Goal: Task Accomplishment & Management: Manage account settings

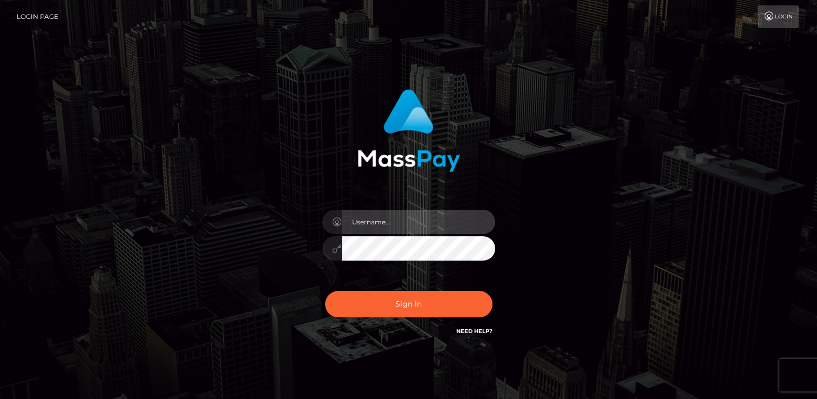
click at [393, 229] on input "text" at bounding box center [418, 222] width 153 height 24
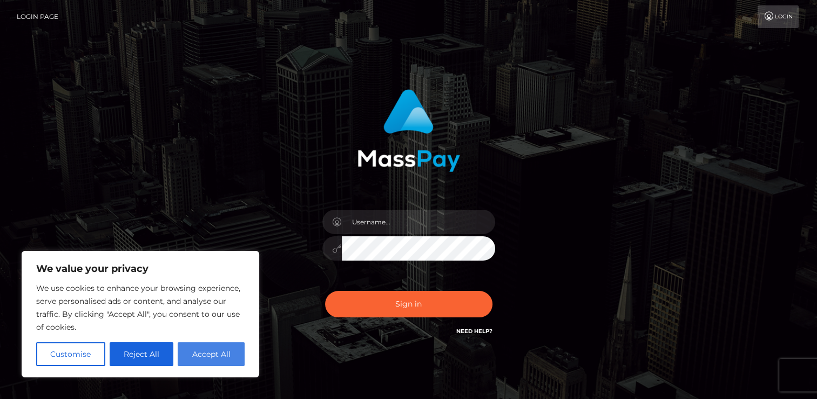
click at [225, 358] on button "Accept All" at bounding box center [211, 354] width 67 height 24
checkbox input "true"
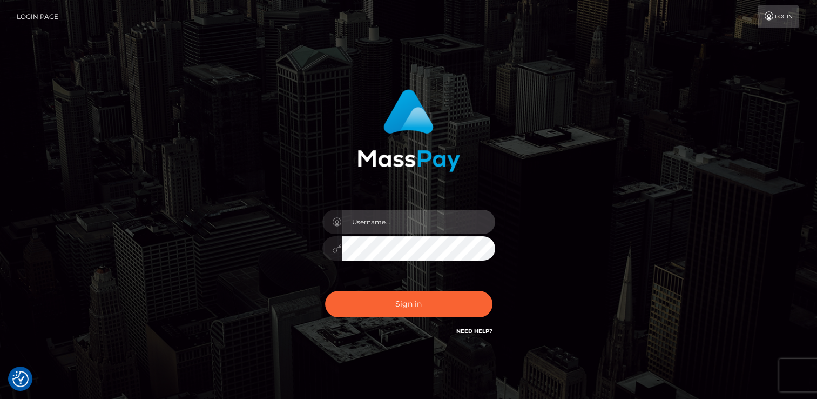
click at [419, 217] on input "text" at bounding box center [418, 222] width 153 height 24
type input "[EMAIL_ADDRESS][DOMAIN_NAME]"
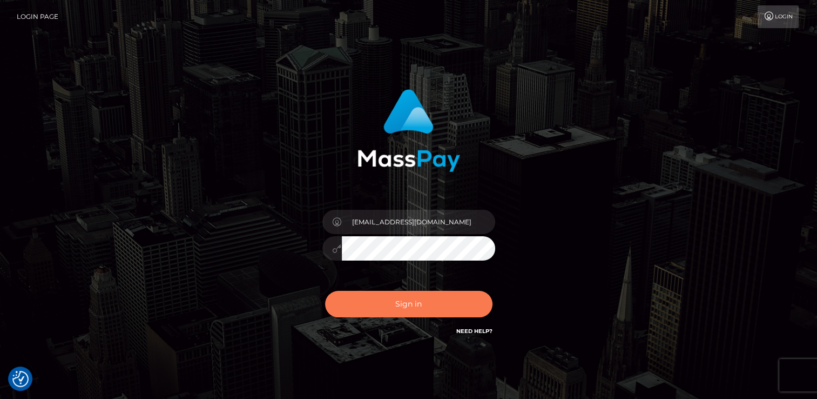
click at [473, 306] on button "Sign in" at bounding box center [408, 304] width 167 height 26
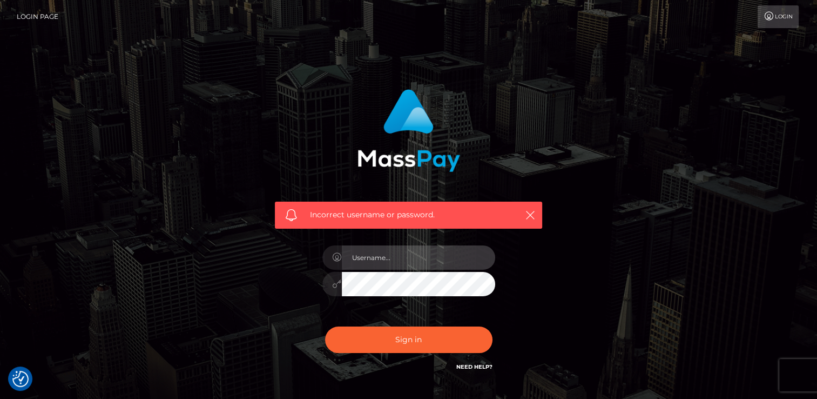
click at [396, 257] on input "text" at bounding box center [418, 257] width 153 height 24
type input "isaacj1605@icloud.com"
click at [325, 326] on button "Sign in" at bounding box center [408, 339] width 167 height 26
click at [413, 263] on input "text" at bounding box center [418, 257] width 153 height 24
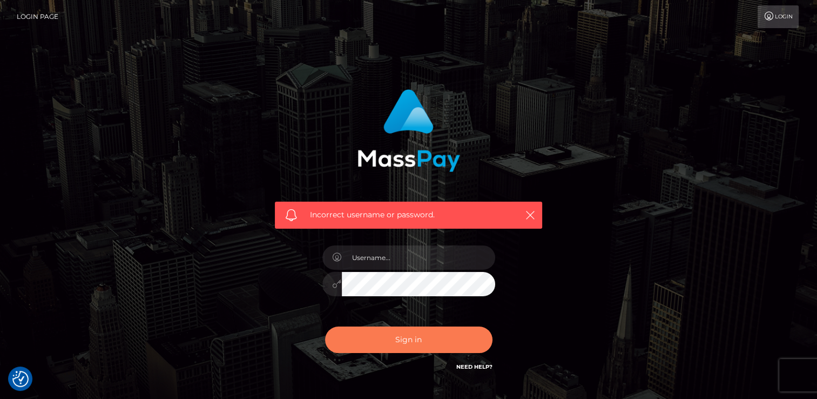
click at [447, 341] on button "Sign in" at bounding box center [408, 339] width 167 height 26
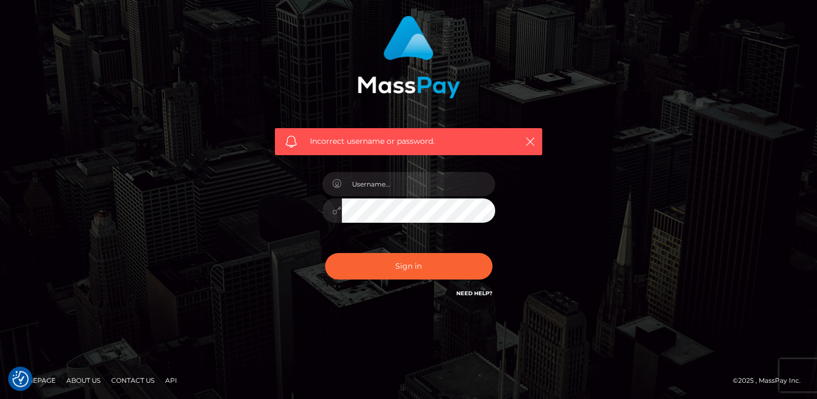
scroll to position [73, 0]
click at [462, 291] on link "Need Help?" at bounding box center [474, 292] width 36 height 7
click at [463, 294] on link "Need Help?" at bounding box center [474, 292] width 36 height 7
click at [422, 184] on input "text" at bounding box center [418, 184] width 153 height 24
click at [415, 225] on div at bounding box center [408, 205] width 189 height 83
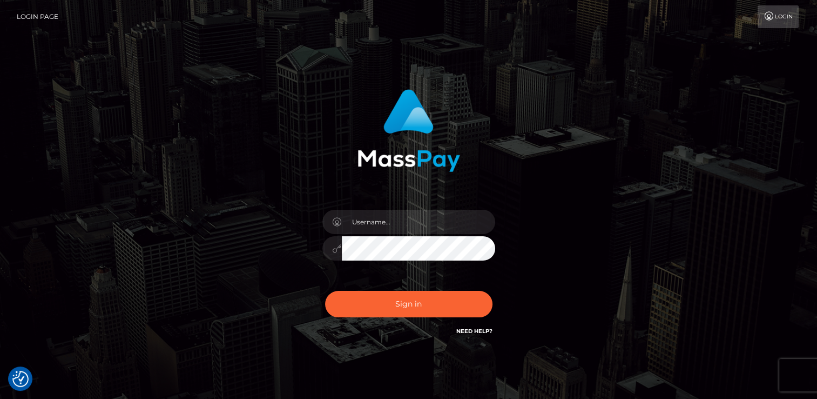
drag, startPoint x: 159, startPoint y: 32, endPoint x: 483, endPoint y: 2, distance: 325.5
click at [483, 2] on nav "Login Page Login" at bounding box center [408, 16] width 817 height 33
click at [389, 225] on input "text" at bounding box center [418, 222] width 153 height 24
paste input "[EMAIL_ADDRESS][DOMAIN_NAME]"
type input "[EMAIL_ADDRESS][DOMAIN_NAME]"
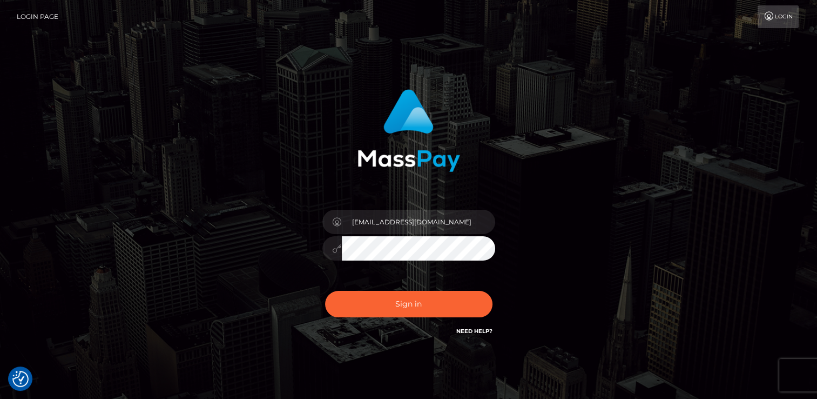
click at [444, 113] on img at bounding box center [409, 130] width 103 height 83
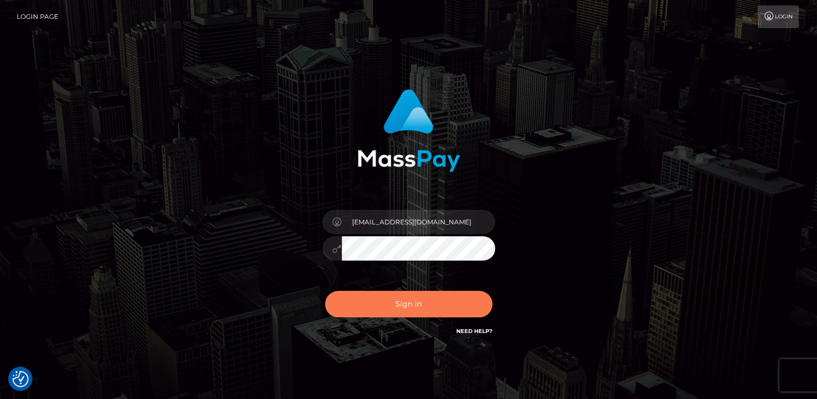
click at [410, 306] on button "Sign in" at bounding box center [408, 304] width 167 height 26
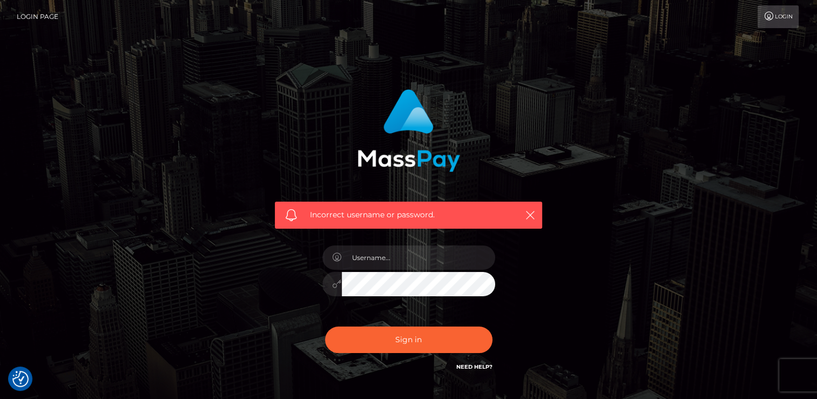
click at [520, 213] on div "Incorrect username or password." at bounding box center [408, 214] width 267 height 27
click at [530, 211] on icon "button" at bounding box center [530, 215] width 11 height 11
click at [779, 16] on link "Login" at bounding box center [778, 16] width 41 height 23
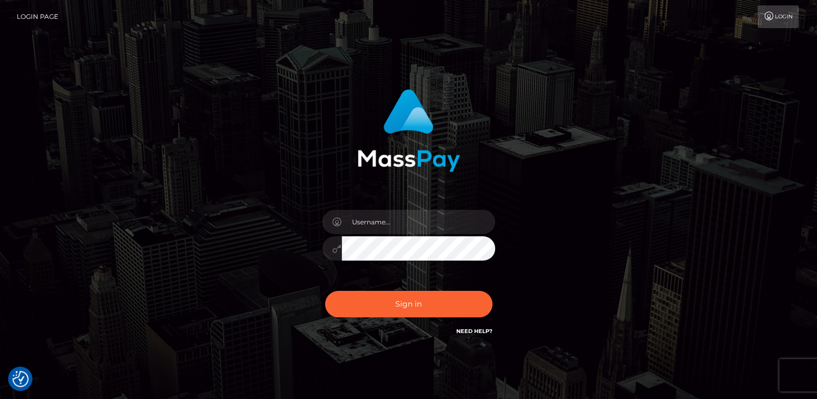
click at [779, 16] on link "Login" at bounding box center [778, 16] width 41 height 23
click at [441, 230] on input "text" at bounding box center [418, 222] width 153 height 24
paste input "Iamacabbage18!"
type input "I"
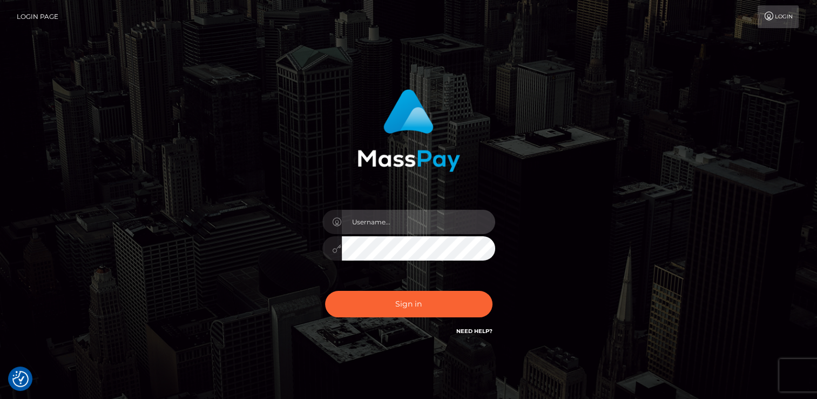
click at [395, 224] on input "text" at bounding box center [418, 222] width 153 height 24
paste input "[EMAIL_ADDRESS][DOMAIN_NAME]"
type input "[EMAIL_ADDRESS][DOMAIN_NAME]"
click at [383, 290] on div "Sign in Need Help?" at bounding box center [408, 308] width 189 height 48
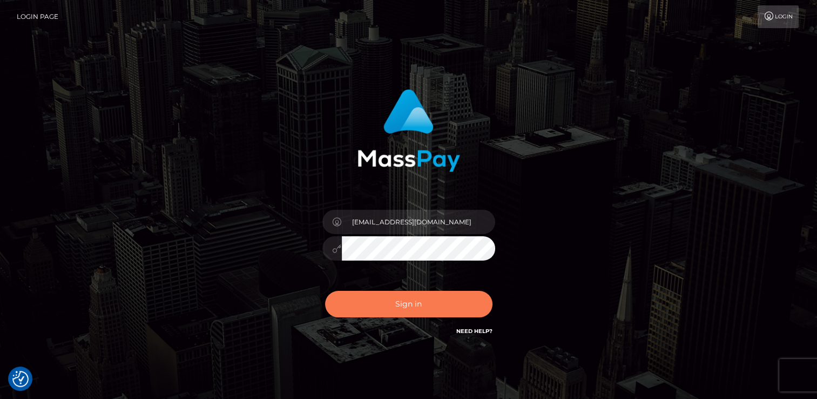
click at [376, 300] on button "Sign in" at bounding box center [408, 304] width 167 height 26
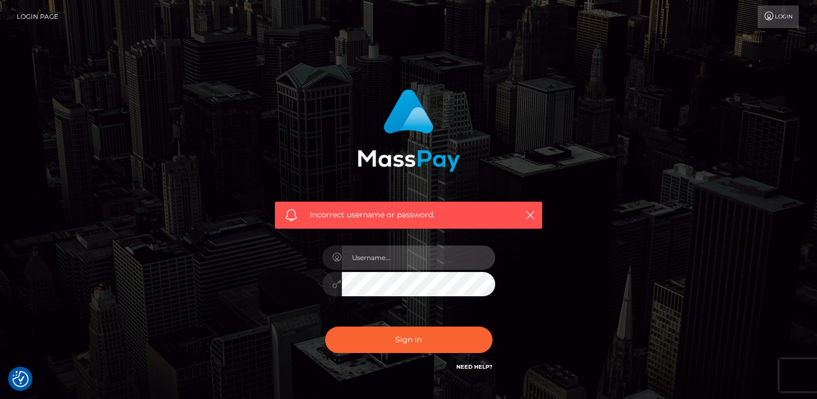
click at [408, 258] on input "text" at bounding box center [418, 257] width 153 height 24
paste input "[EMAIL_ADDRESS][DOMAIN_NAME]"
type input "[EMAIL_ADDRESS][DOMAIN_NAME]"
click at [325, 326] on button "Sign in" at bounding box center [408, 339] width 167 height 26
click at [383, 263] on input "text" at bounding box center [418, 257] width 153 height 24
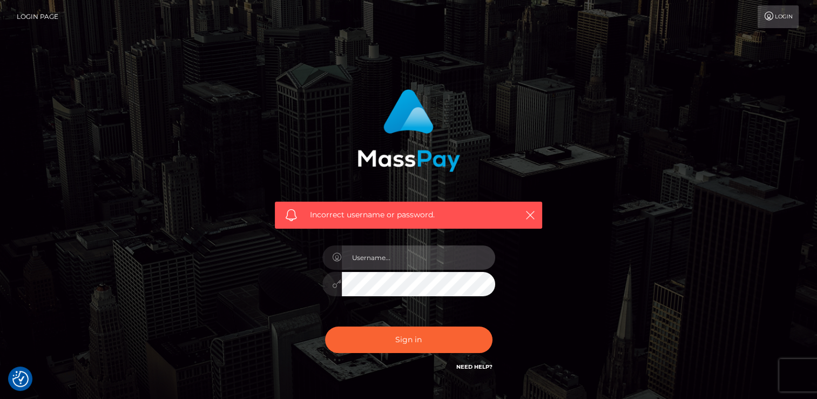
paste input "[EMAIL_ADDRESS][DOMAIN_NAME]"
type input "[EMAIL_ADDRESS][DOMAIN_NAME]"
click at [325, 326] on button "Sign in" at bounding box center [408, 339] width 167 height 26
click at [381, 255] on input "text" at bounding box center [418, 257] width 153 height 24
drag, startPoint x: 370, startPoint y: 267, endPoint x: 351, endPoint y: 299, distance: 37.6
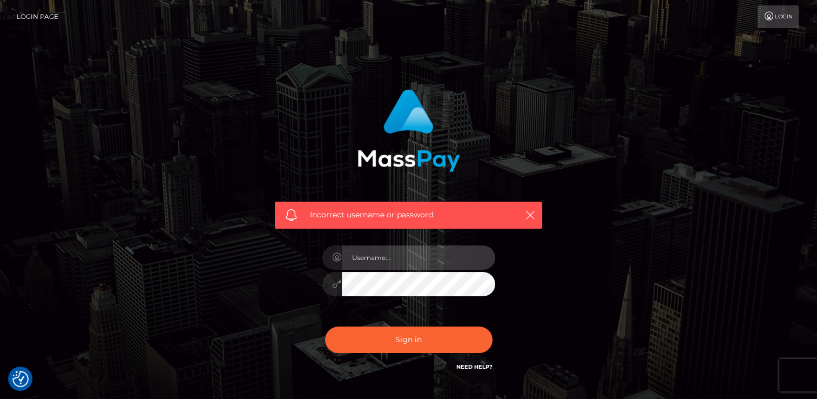
click at [351, 299] on div at bounding box center [408, 278] width 189 height 83
paste input "[EMAIL_ADDRESS][DOMAIN_NAME]"
type input "isaacj1605@icloud.com"
click at [325, 326] on button "Sign in" at bounding box center [408, 339] width 167 height 26
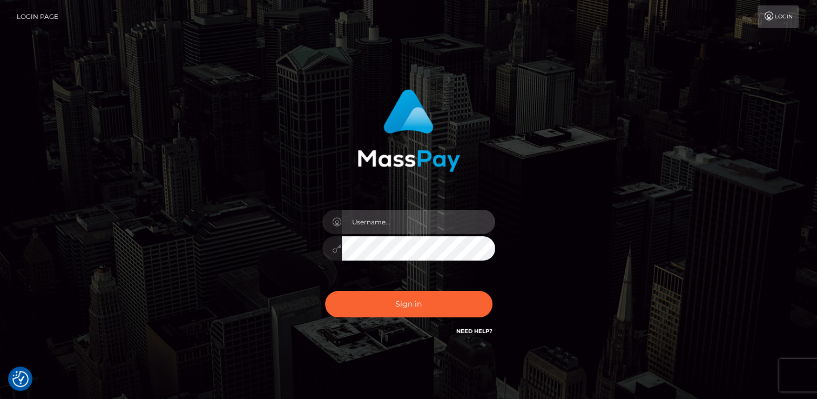
click at [369, 228] on input "text" at bounding box center [418, 222] width 153 height 24
type input "isaacj1605@icloud.com"
click at [325, 291] on button "Sign in" at bounding box center [408, 304] width 167 height 26
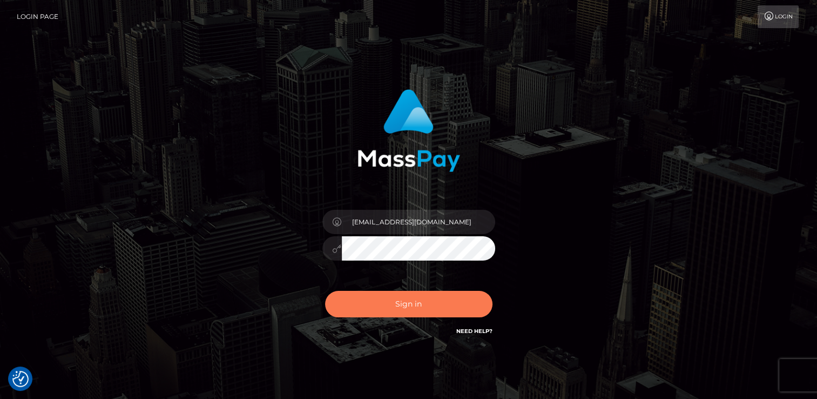
click at [408, 301] on button "Sign in" at bounding box center [408, 304] width 167 height 26
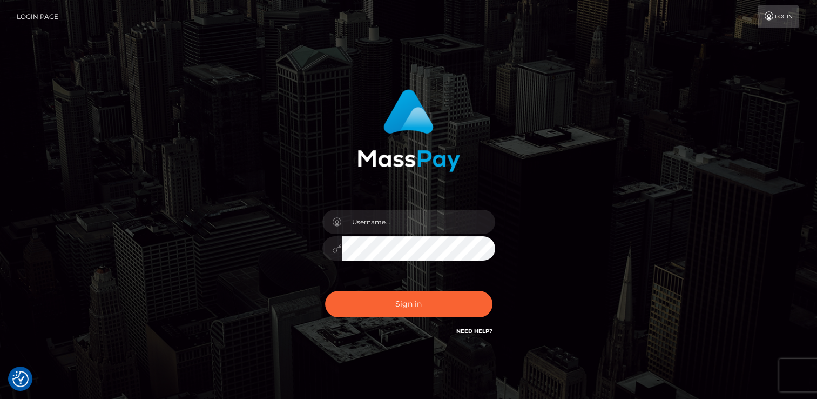
click at [426, 199] on div "Sign in" at bounding box center [409, 213] width 284 height 264
click at [424, 211] on input "text" at bounding box center [418, 222] width 153 height 24
click at [385, 218] on input "text" at bounding box center [418, 222] width 153 height 24
type input "isaacj1605@icloud.com"
click at [385, 261] on div "isaacj1605@icloud.com" at bounding box center [408, 242] width 189 height 83
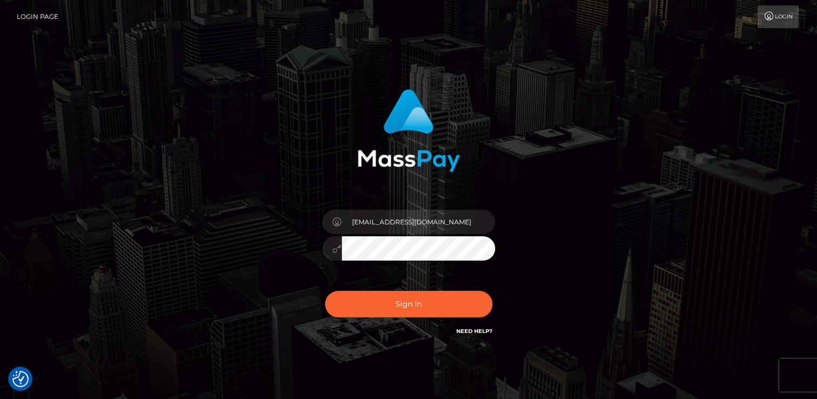
click at [325, 291] on button "Sign in" at bounding box center [408, 304] width 167 height 26
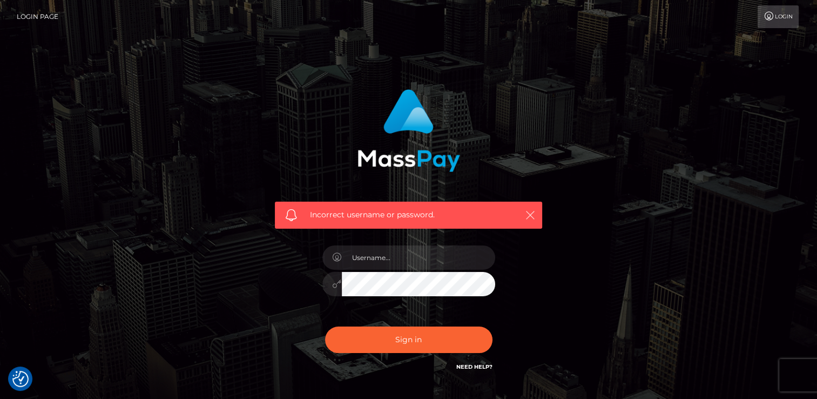
click at [527, 214] on icon "button" at bounding box center [530, 215] width 11 height 11
